Goal: Task Accomplishment & Management: Manage account settings

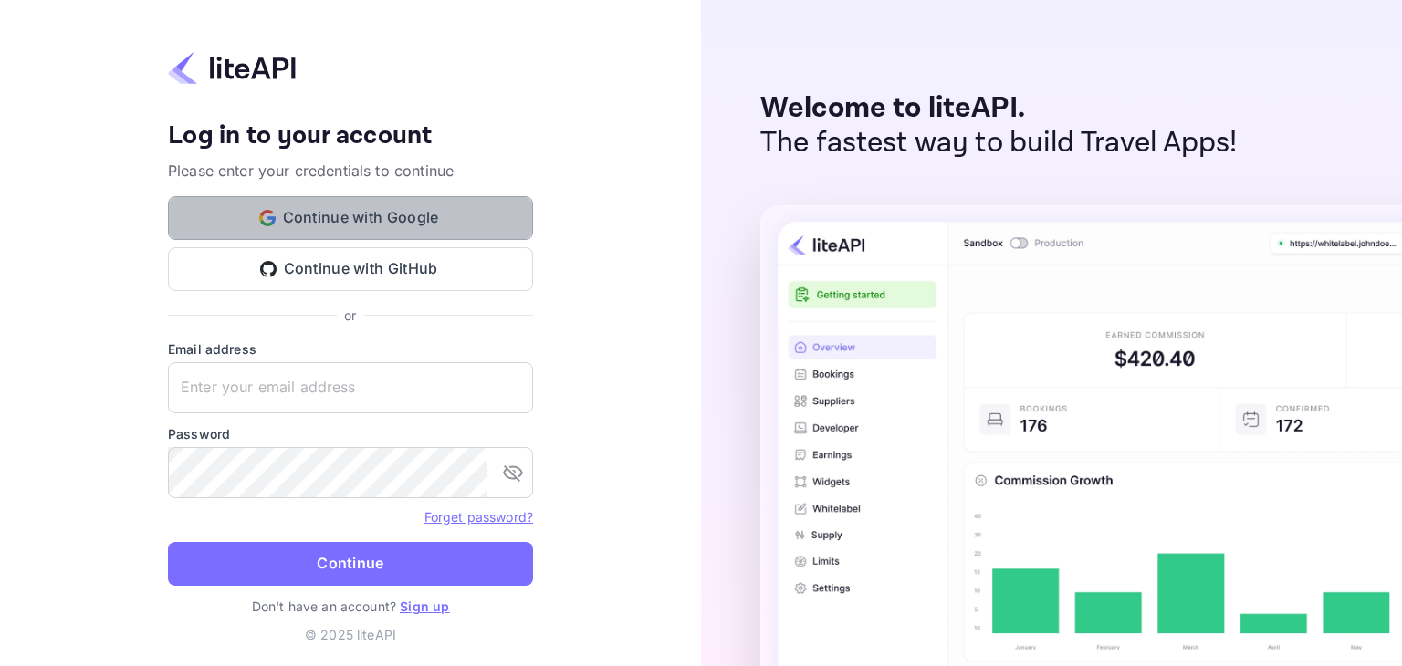
click at [404, 209] on button "Continue with Google" at bounding box center [350, 218] width 365 height 44
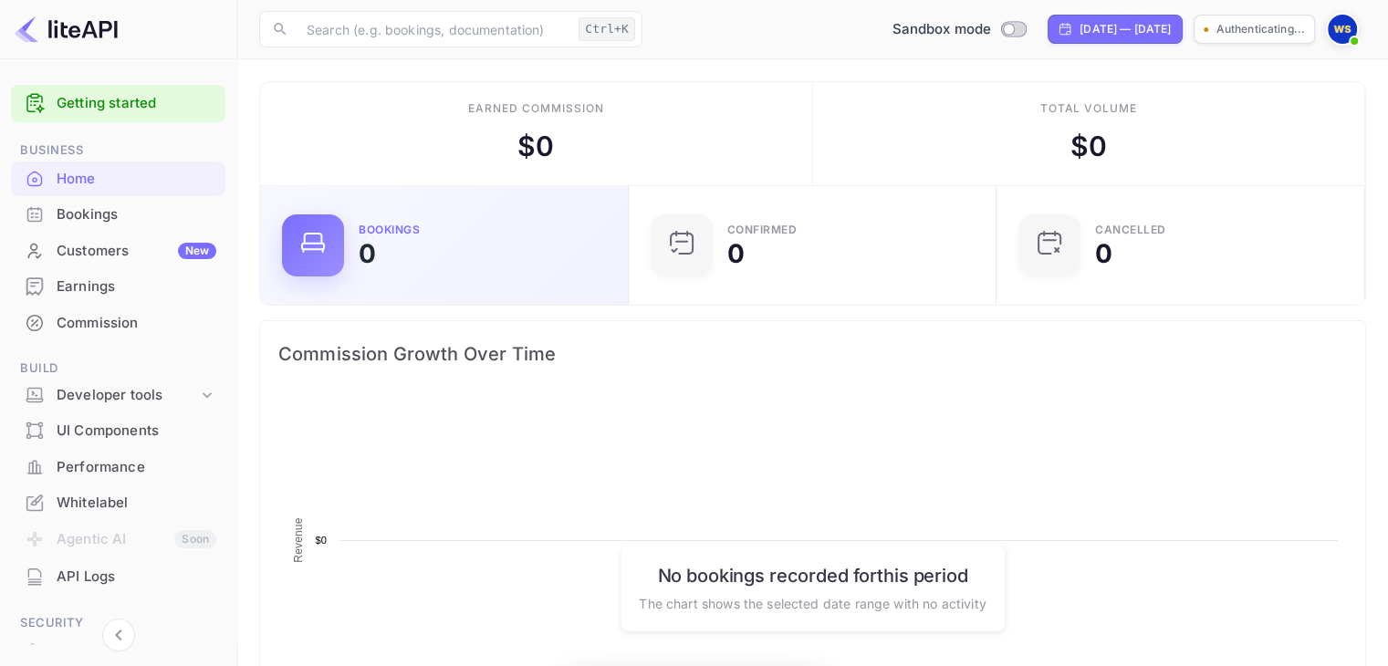
scroll to position [283, 343]
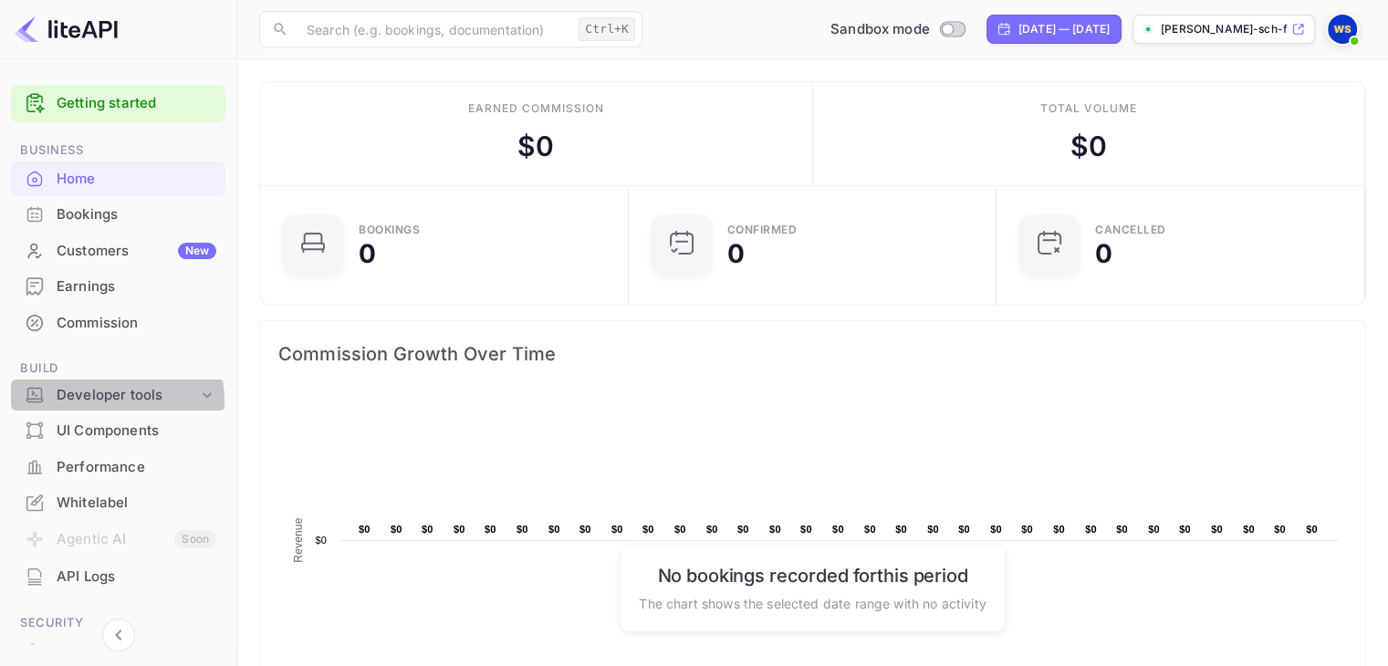
click at [72, 402] on div "Developer tools" at bounding box center [127, 395] width 141 height 21
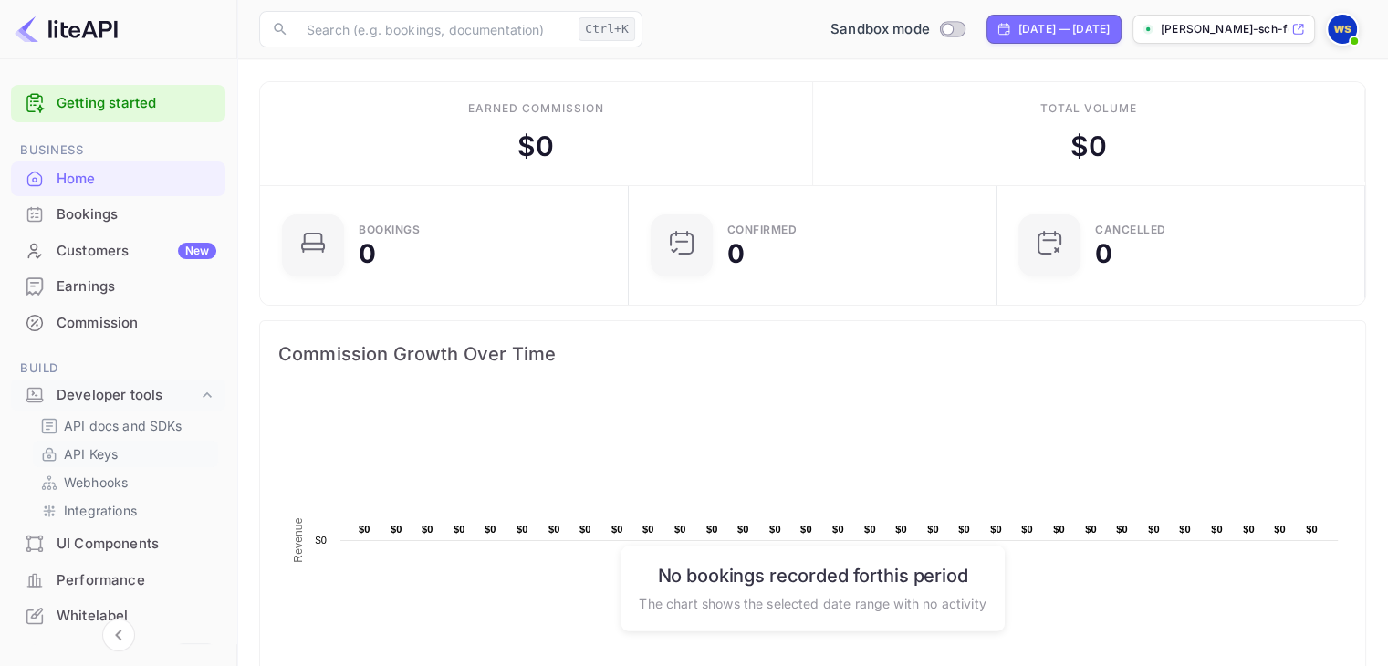
click at [86, 461] on p "API Keys" at bounding box center [91, 453] width 54 height 19
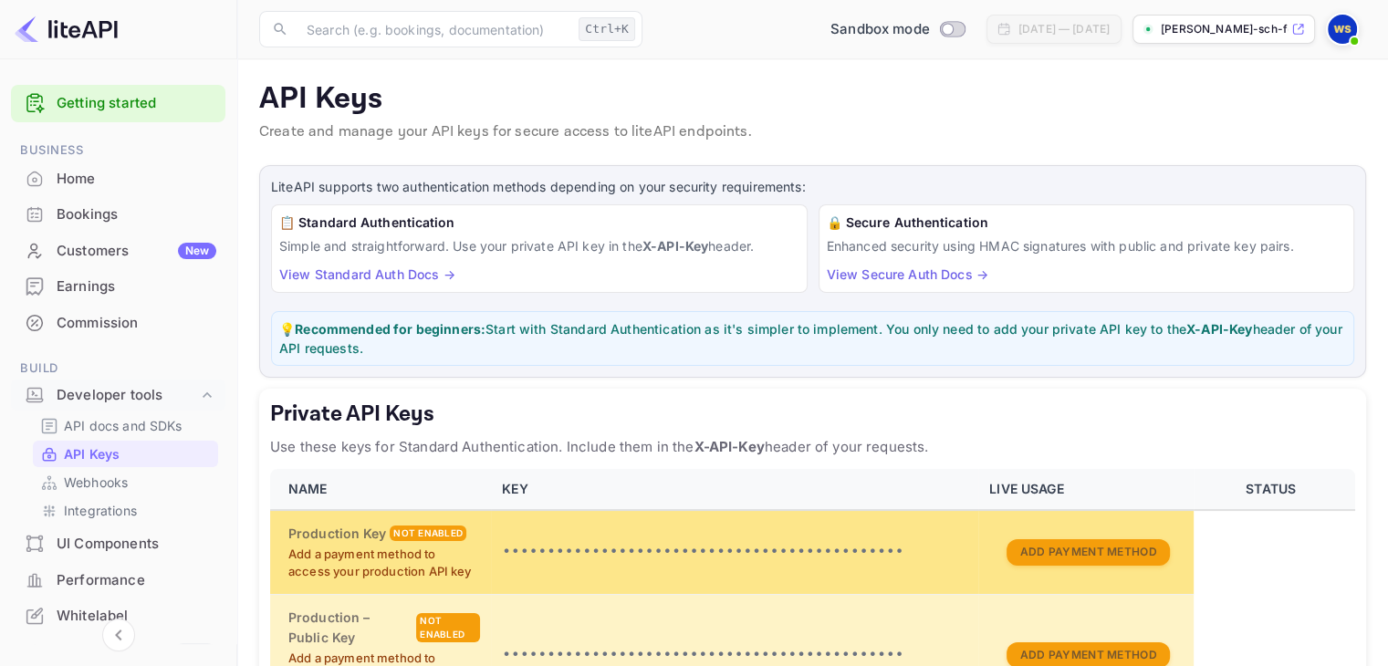
scroll to position [484, 0]
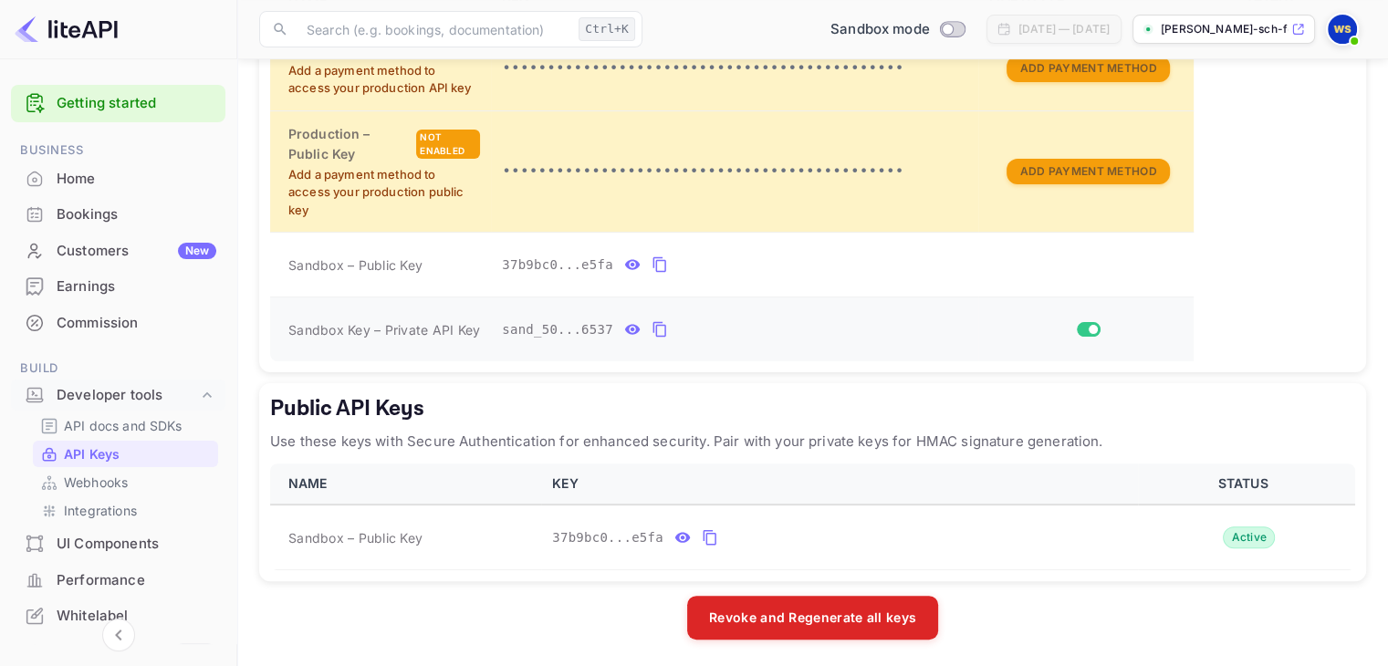
click at [625, 326] on icon "private api keys table" at bounding box center [633, 330] width 16 height 10
click at [867, 322] on icon "private api keys table" at bounding box center [873, 330] width 13 height 16
